Goal: Find contact information: Find contact information

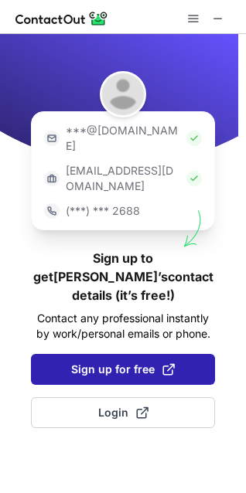
click at [128, 361] on span "Sign up for free" at bounding box center [123, 368] width 104 height 15
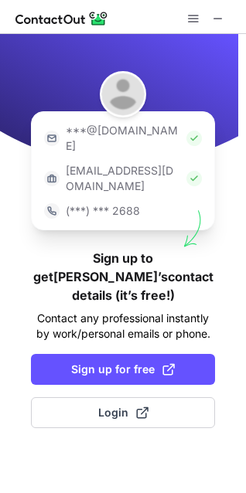
click at [118, 405] on span "Login" at bounding box center [123, 412] width 50 height 15
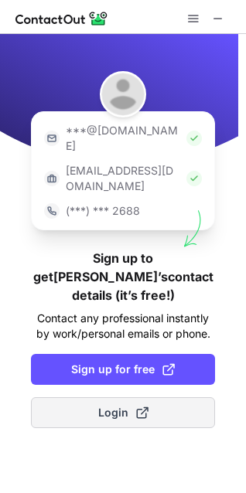
click at [125, 405] on span "Login" at bounding box center [123, 412] width 50 height 15
click at [124, 405] on span "Login" at bounding box center [123, 412] width 50 height 15
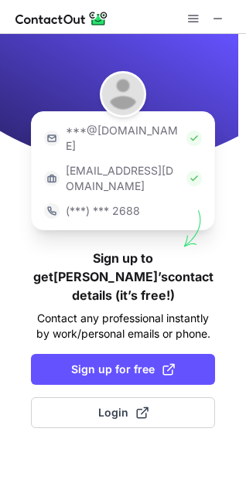
drag, startPoint x: 133, startPoint y: 12, endPoint x: -65, endPoint y: -102, distance: 228.4
click at [0, 0] on html "***@gmail.com ***@company.com (***) *** 2688 Sign up to get Tim’s contact detai…" at bounding box center [123, 246] width 246 height 493
click at [134, 16] on div at bounding box center [123, 17] width 246 height 34
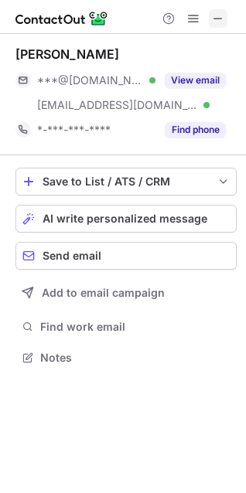
scroll to position [346, 246]
click at [216, 20] on span at bounding box center [218, 18] width 12 height 12
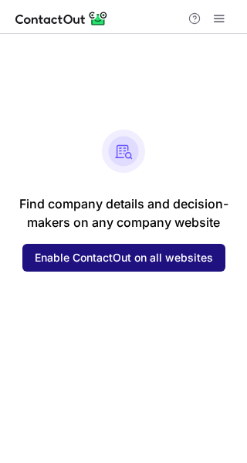
click at [157, 266] on button "Enable ContactOut on all websites" at bounding box center [123, 258] width 203 height 28
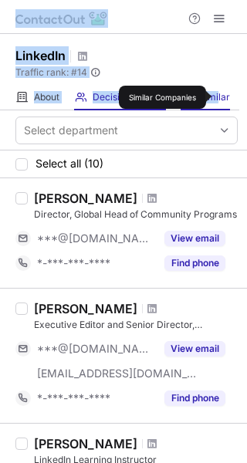
drag, startPoint x: 137, startPoint y: 18, endPoint x: 218, endPoint y: 97, distance: 113.6
click at [218, 97] on div "LinkedIn Traffic rank: # 14 Global website ranking About About Company Decision…" at bounding box center [123, 231] width 247 height 463
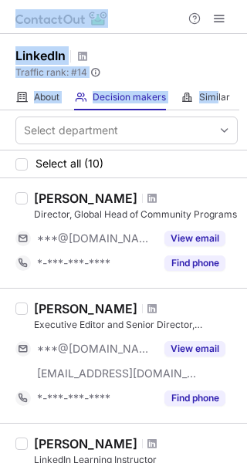
click at [152, 30] on div at bounding box center [123, 17] width 247 height 34
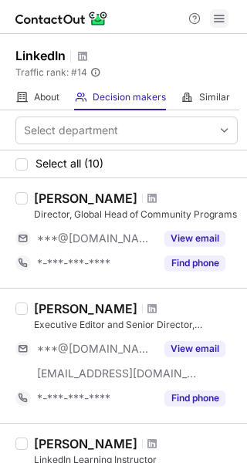
click at [221, 21] on span at bounding box center [219, 18] width 12 height 12
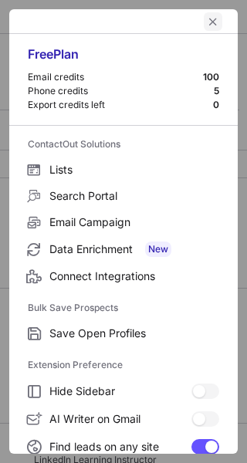
click at [207, 20] on span "left-button" at bounding box center [213, 21] width 12 height 12
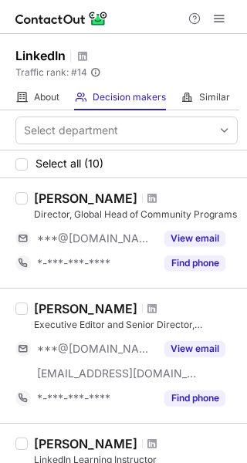
click at [8, 8] on div "Help & Support" at bounding box center [123, 17] width 247 height 34
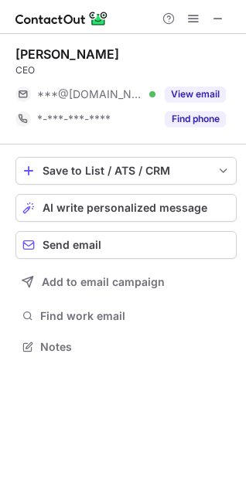
scroll to position [7, 7]
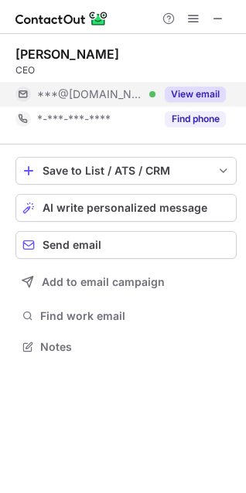
click at [192, 96] on button "View email" at bounding box center [195, 94] width 61 height 15
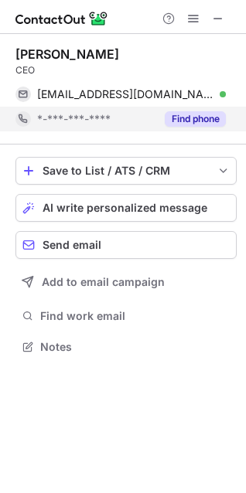
click at [185, 124] on button "Find phone" at bounding box center [195, 118] width 61 height 15
